Goal: Task Accomplishment & Management: Manage account settings

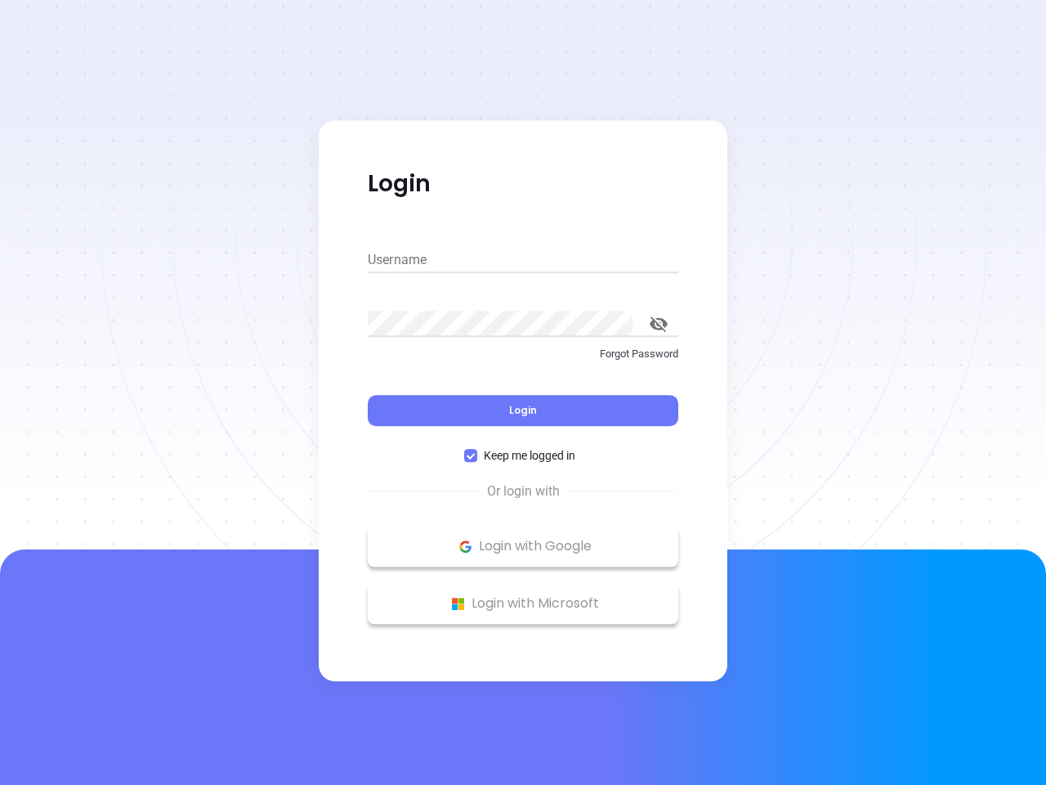
click at [523, 392] on div "Login" at bounding box center [523, 400] width 311 height 51
click at [523, 260] on input "Username" at bounding box center [523, 260] width 311 height 26
click at [659, 324] on icon "toggle password visibility" at bounding box center [659, 324] width 18 height 16
click at [523, 410] on span "Login" at bounding box center [523, 410] width 28 height 14
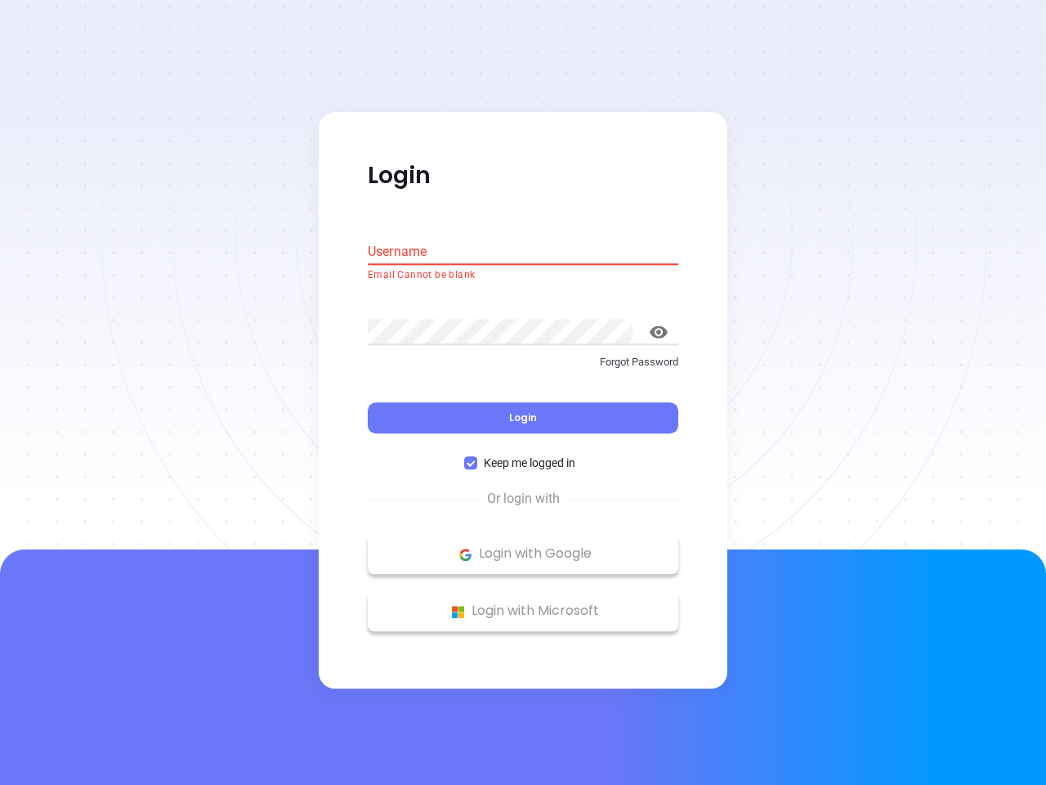
click at [523, 455] on span "Keep me logged in" at bounding box center [529, 463] width 105 height 18
click at [477, 457] on input "Keep me logged in" at bounding box center [470, 463] width 13 height 13
checkbox input "false"
click at [523, 546] on p "Login with Google" at bounding box center [523, 554] width 294 height 25
click at [523, 603] on p "Login with Microsoft" at bounding box center [523, 611] width 294 height 25
